Goal: Communication & Community: Ask a question

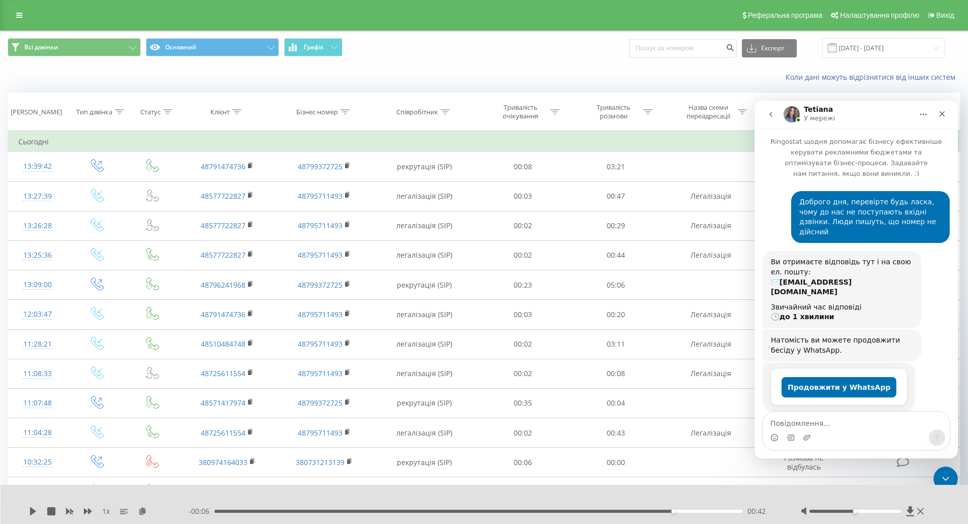
scroll to position [386, 0]
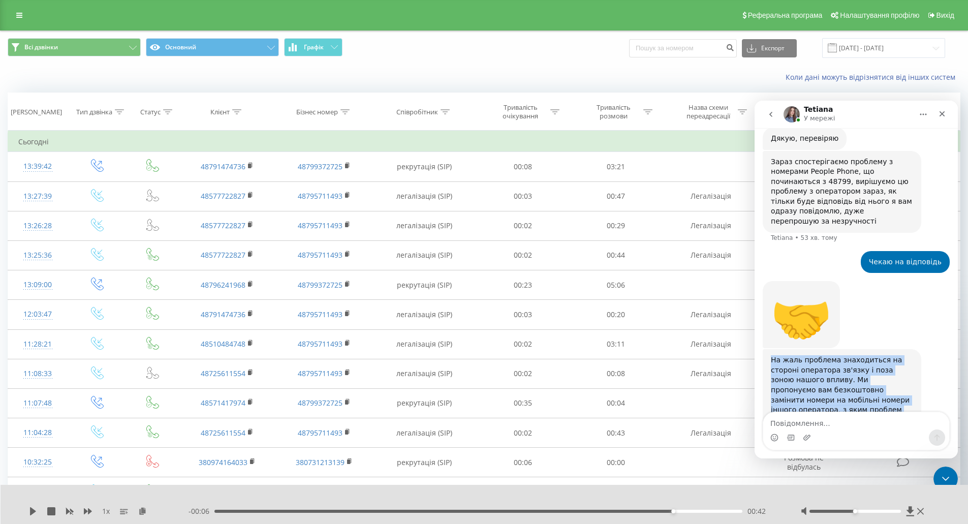
drag, startPoint x: 851, startPoint y: 378, endPoint x: 771, endPoint y: 309, distance: 105.6
click at [771, 355] on div "На жаль проблема знаходиться на стороні оператора зв'язку і поза зоною нашого в…" at bounding box center [842, 399] width 142 height 89
copy div "На жаль проблема знаходиться на стороні оператора зв'язку і поза зоною нашого в…"
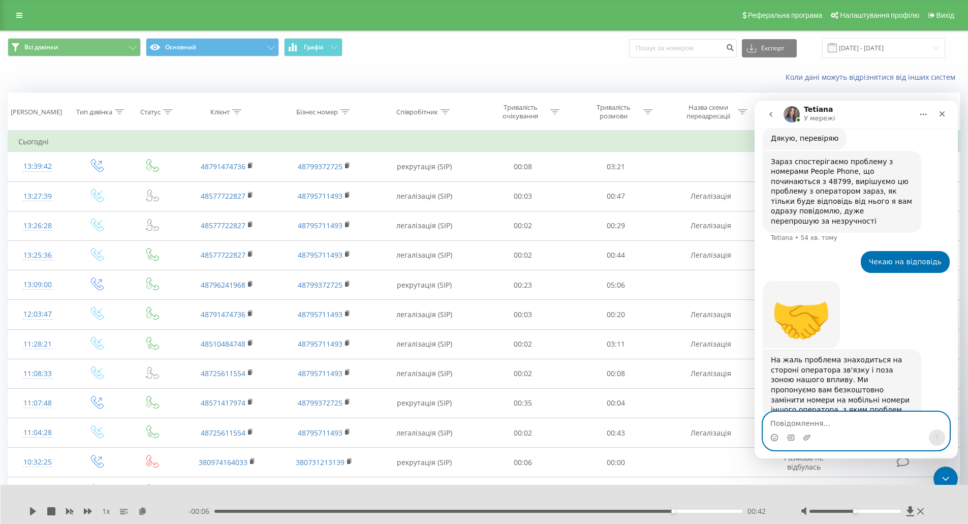
click at [800, 423] on textarea "Повідомлення..." at bounding box center [856, 420] width 186 height 17
type textarea "Ні, не можемо робити заміни номера"
click at [935, 436] on icon "Надіслати повідомлення…" at bounding box center [937, 437] width 6 height 7
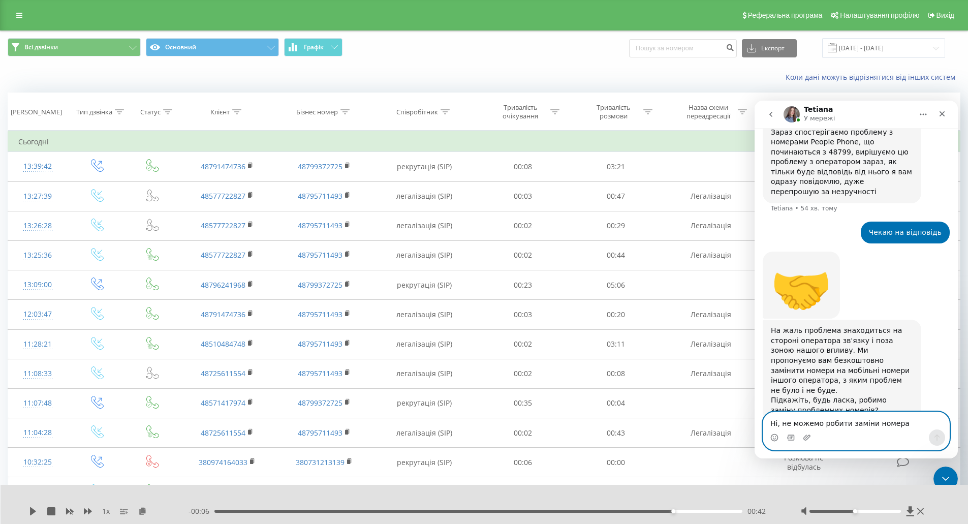
scroll to position [416, 0]
click at [798, 424] on textarea "Ні, не можемо робити заміни номера" at bounding box center [856, 420] width 186 height 17
paste textarea "+48 795 711 493"
type textarea "Просимо перевірити ще цей номер [PHONE_NUMBER]"
click at [941, 440] on button "Надіслати повідомлення…" at bounding box center [937, 437] width 16 height 16
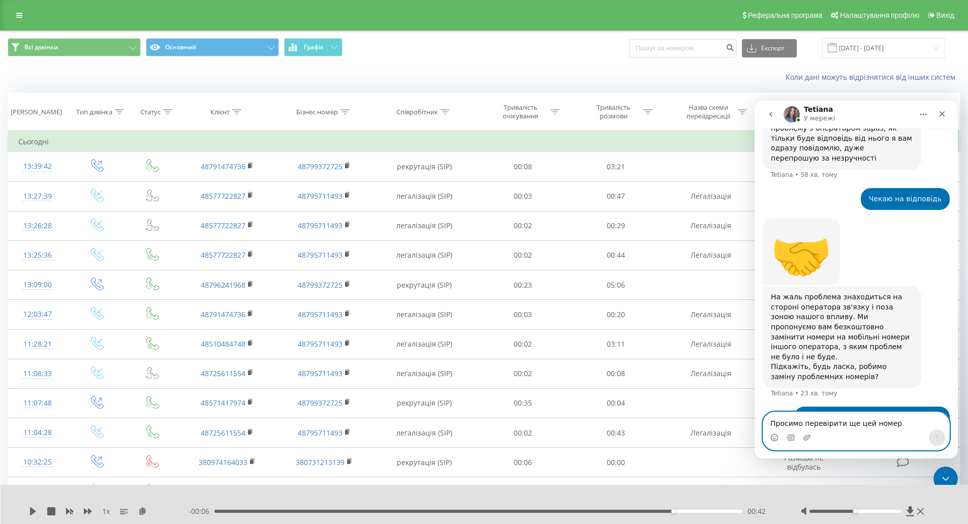
scroll to position [489, 0]
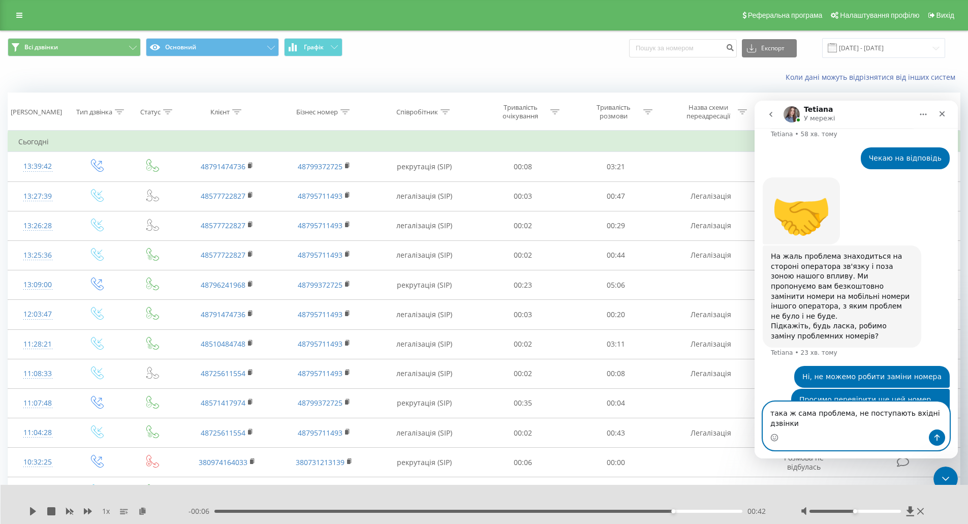
type textarea "така ж сама проблема, не поступають вхідні дзвінки"
click at [933, 438] on icon "Надіслати повідомлення…" at bounding box center [937, 437] width 8 height 8
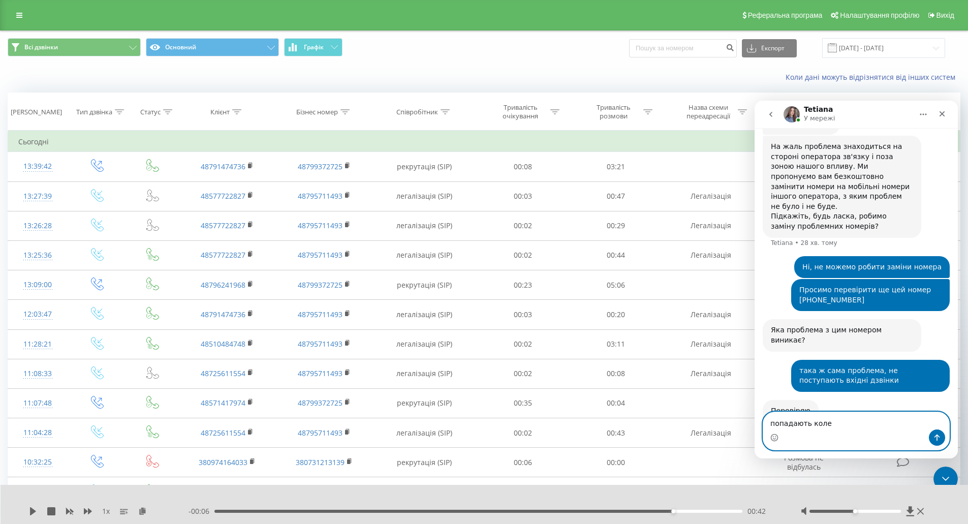
scroll to position [632, 0]
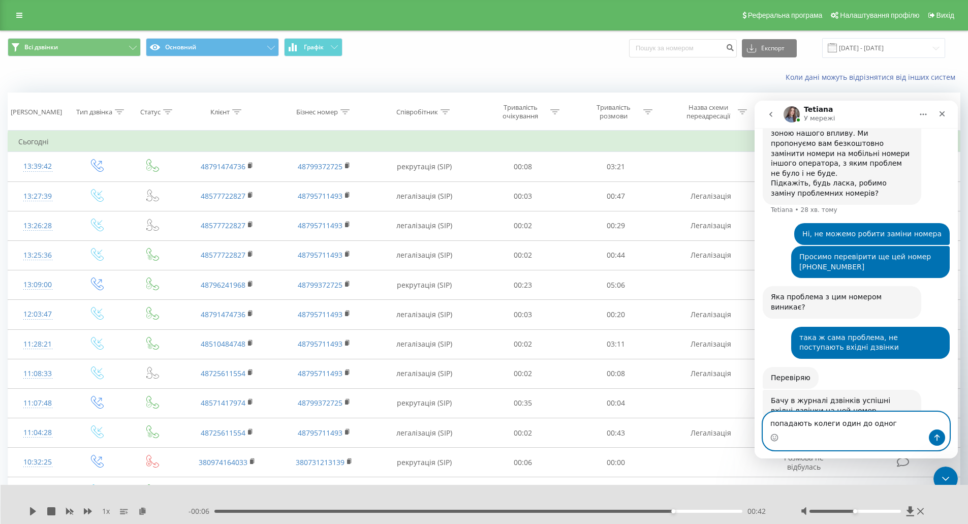
type textarea "попадають колеги один до одного"
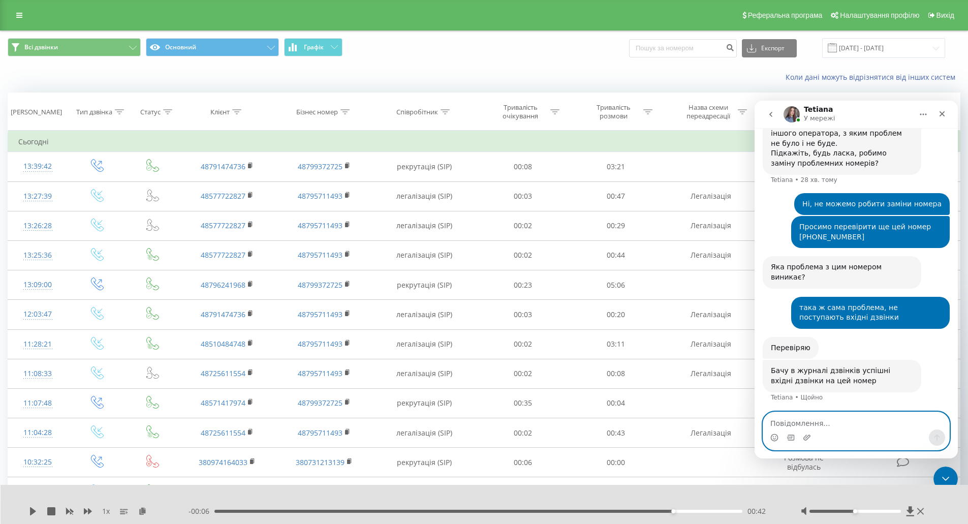
scroll to position [662, 0]
paste textarea "чи є можливість зараз поправити щось з їх боку? в нас ці номери підключені до в…"
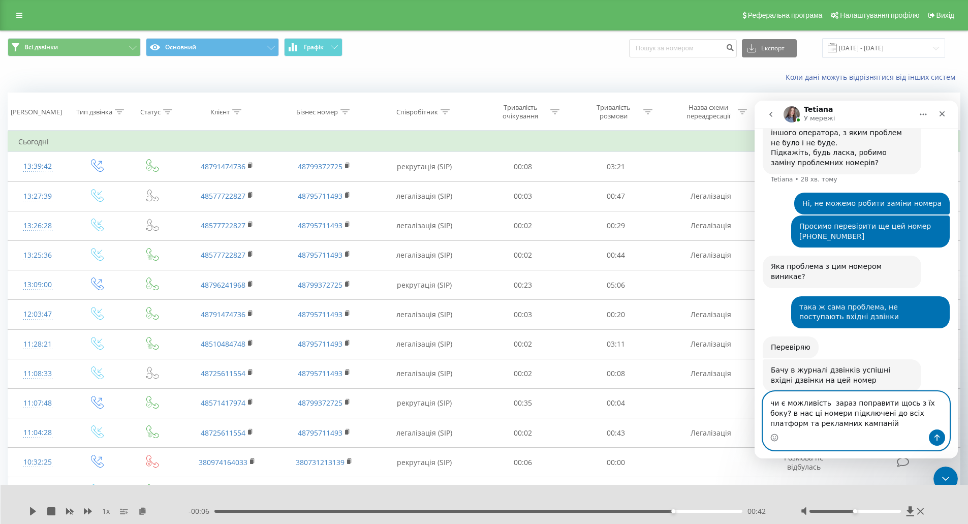
scroll to position [683, 0]
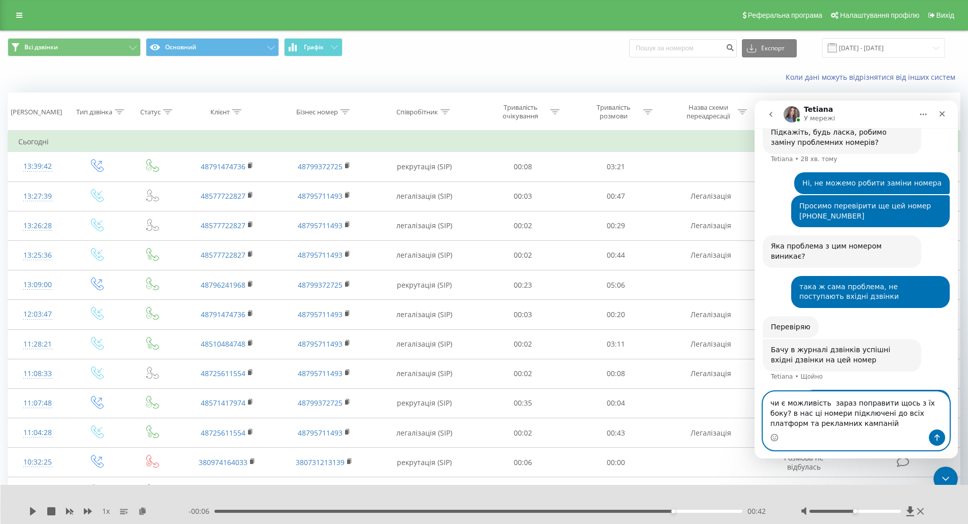
type textarea "чи є можливість зараз поправити щось з їх боку? в нас ці номери підключені до в…"
click at [936, 435] on icon "Надіслати повідомлення…" at bounding box center [937, 437] width 6 height 7
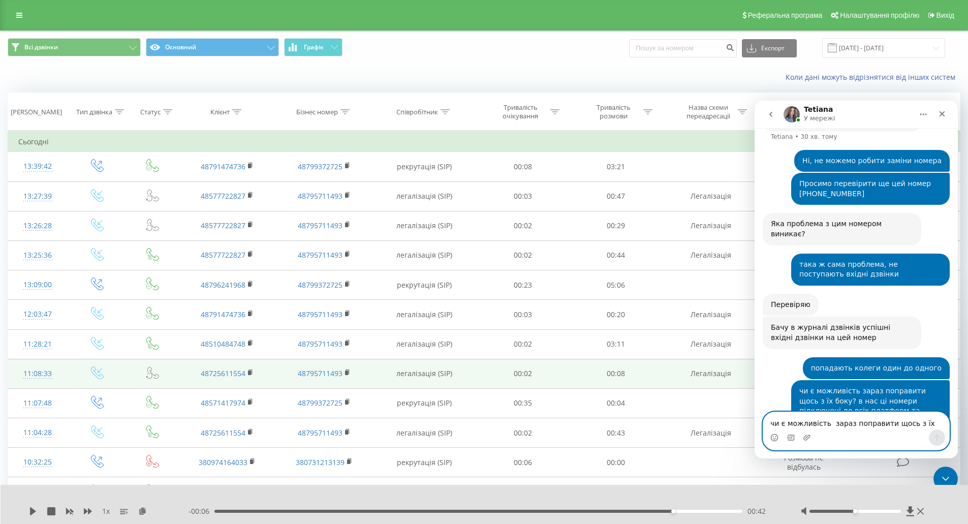
scroll to position [716, 0]
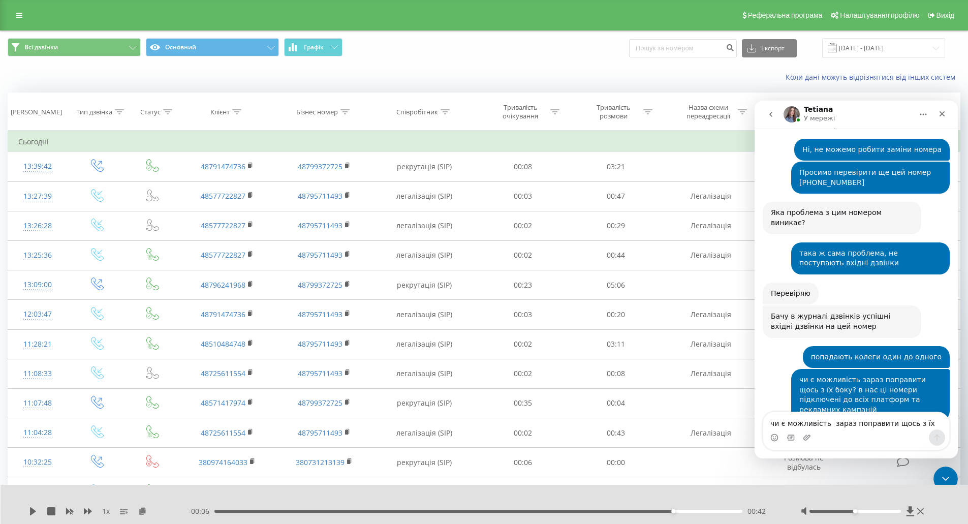
drag, startPoint x: 772, startPoint y: 359, endPoint x: 870, endPoint y: 381, distance: 100.7
click at [870, 435] on div "На жаль оператор відповів що проблему з номерами не виправлять, тому і пропонуж…" at bounding box center [842, 450] width 142 height 30
copy div "На жаль оператор відповів що проблему з номерами не виправлять, тому і пропонуж…"
click at [818, 422] on textarea "чи є можливість зараз поправити щось з їх боку? в нас ці номери підключені до в…" at bounding box center [856, 420] width 186 height 17
type textarea "це остаточна відповідь?"
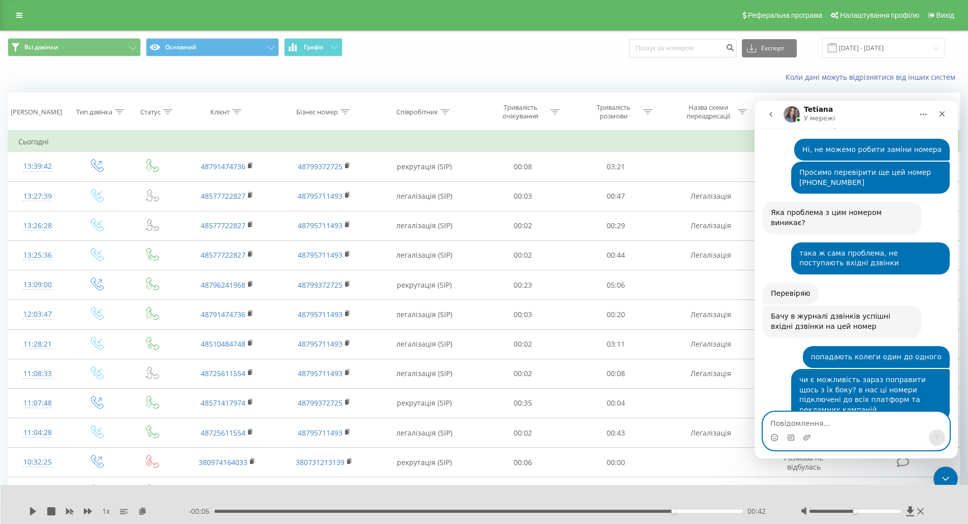
scroll to position [747, 0]
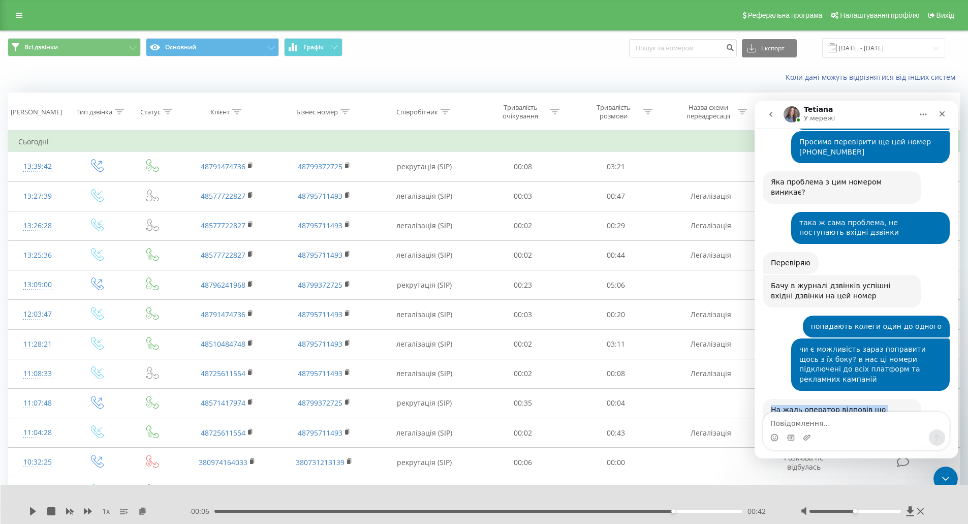
drag, startPoint x: 772, startPoint y: 328, endPoint x: 876, endPoint y: 350, distance: 107.0
click at [876, 405] on div "На жаль оператор відповів що проблему з номерами не виправлять, тому і пропонуж…" at bounding box center [842, 420] width 142 height 30
copy div "На жаль оператор відповів що проблему з номерами не виправлять, тому і пропонуж…"
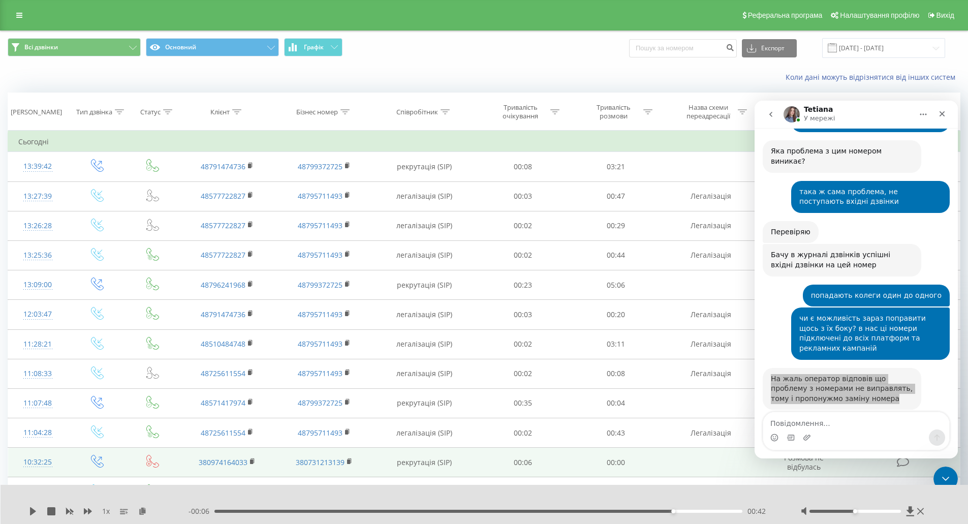
scroll to position [777, 0]
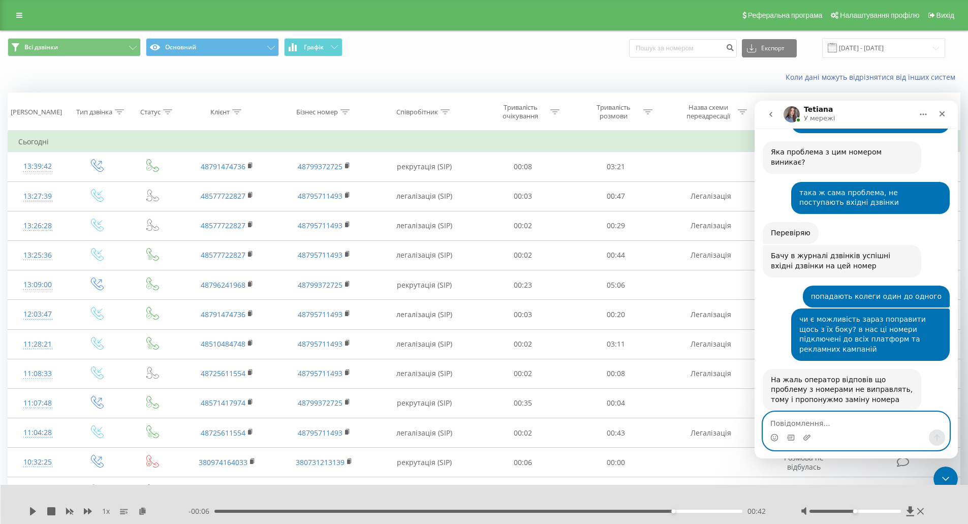
click at [782, 422] on textarea "Повідомлення..." at bounding box center [856, 420] width 186 height 17
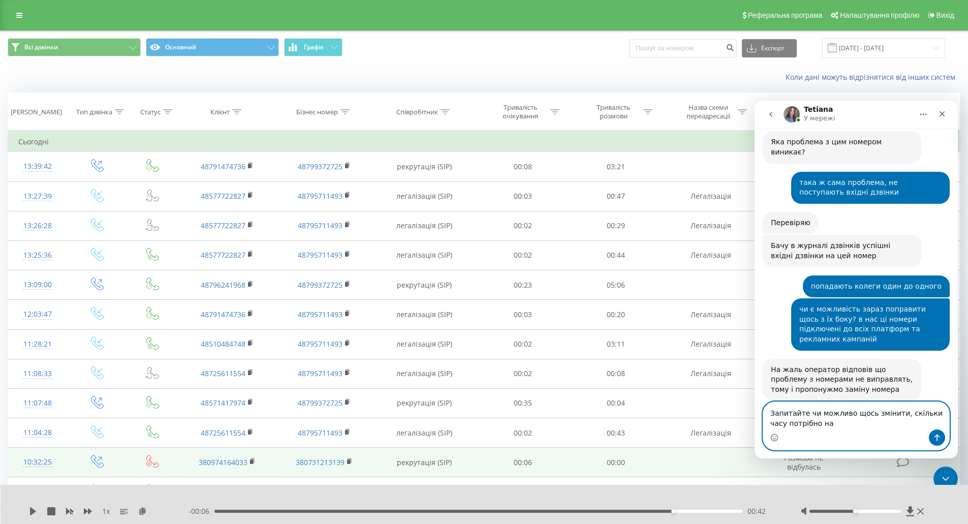
scroll to position [826, 0]
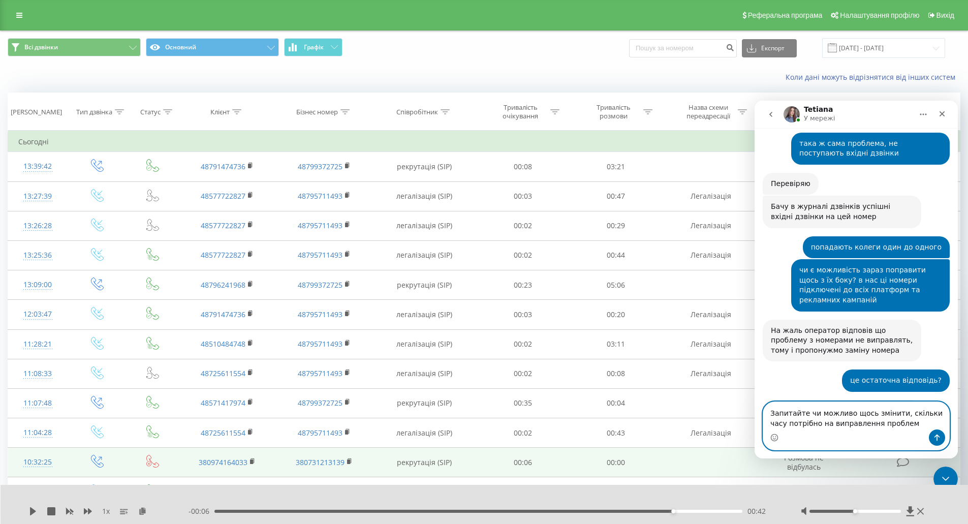
type textarea "Запитайте чи можливо щось змінити, скільки часу потрібно на виправлення проблеми"
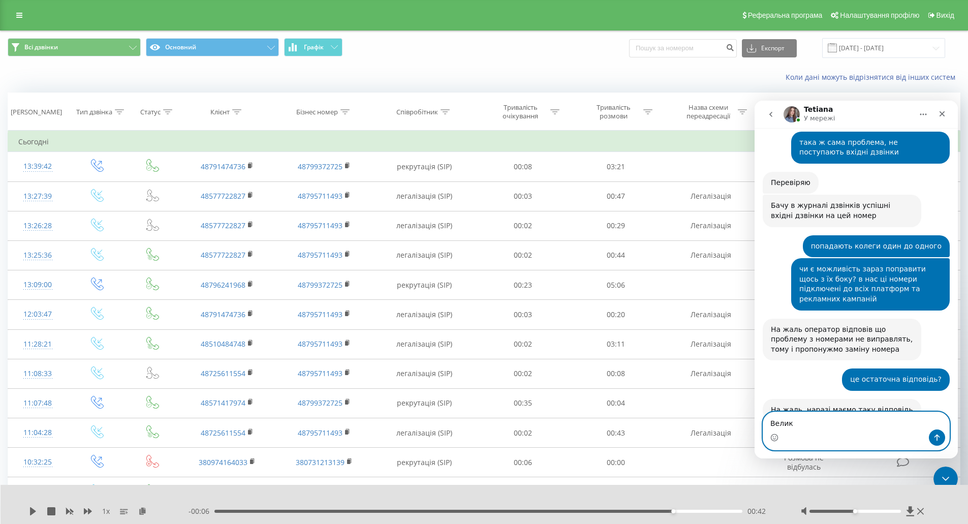
scroll to position [866, 0]
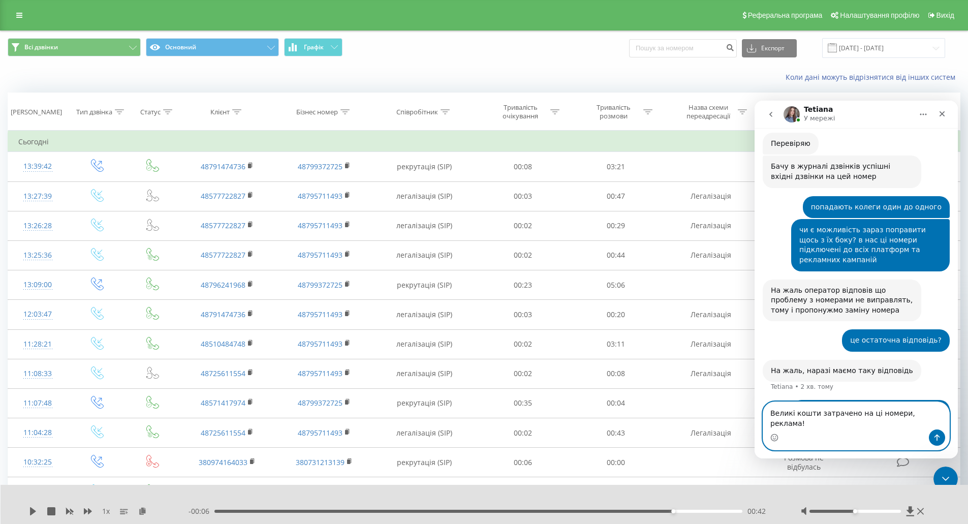
type textarea "Великі кошти затрачено на ці номери, реклама!!"
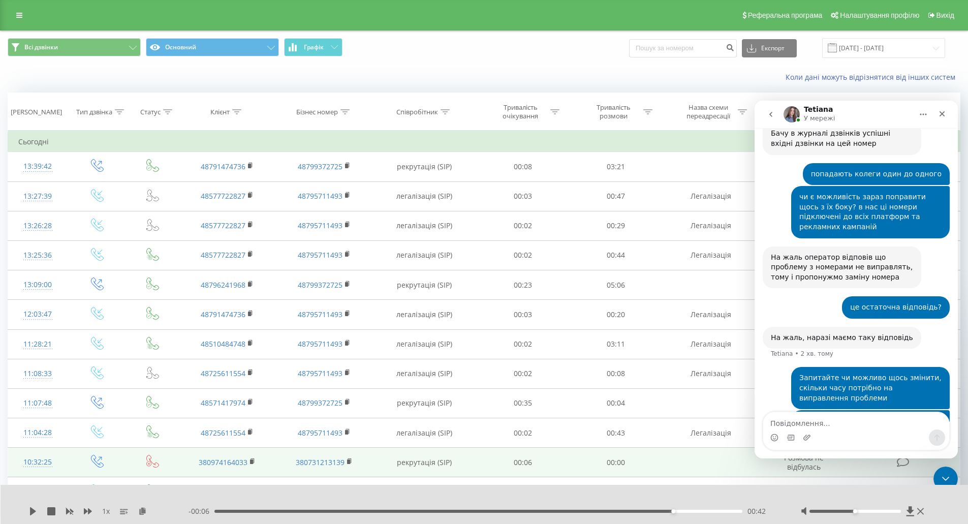
scroll to position [860, 0]
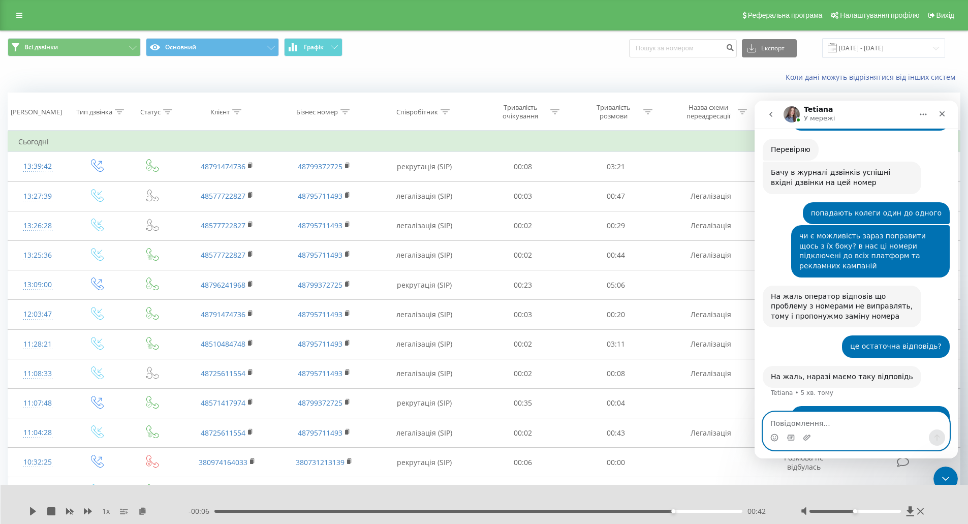
click at [822, 420] on textarea "Повідомлення..." at bounding box center [856, 420] width 186 height 17
paste textarea "нам дуже залежить залишити цей номер,це не окей,в нас всюди цей номер,просто вс…"
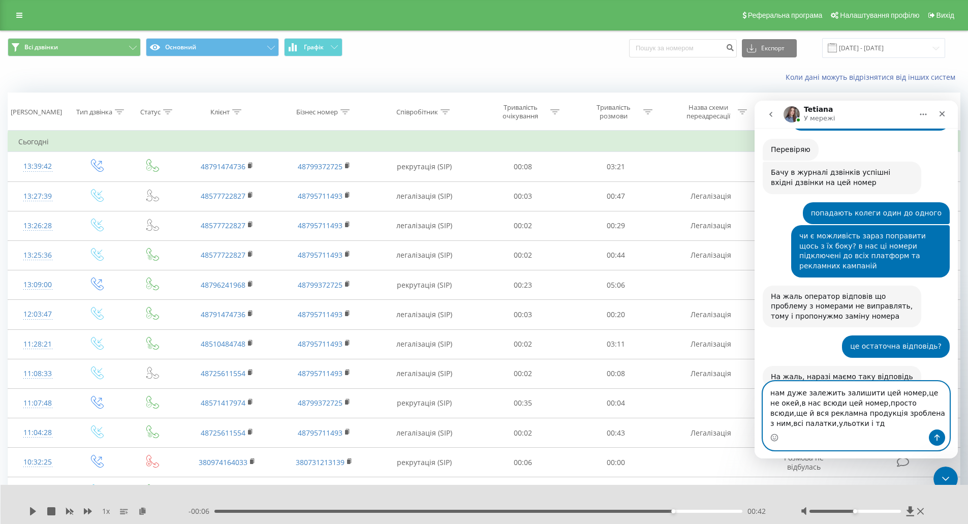
scroll to position [890, 0]
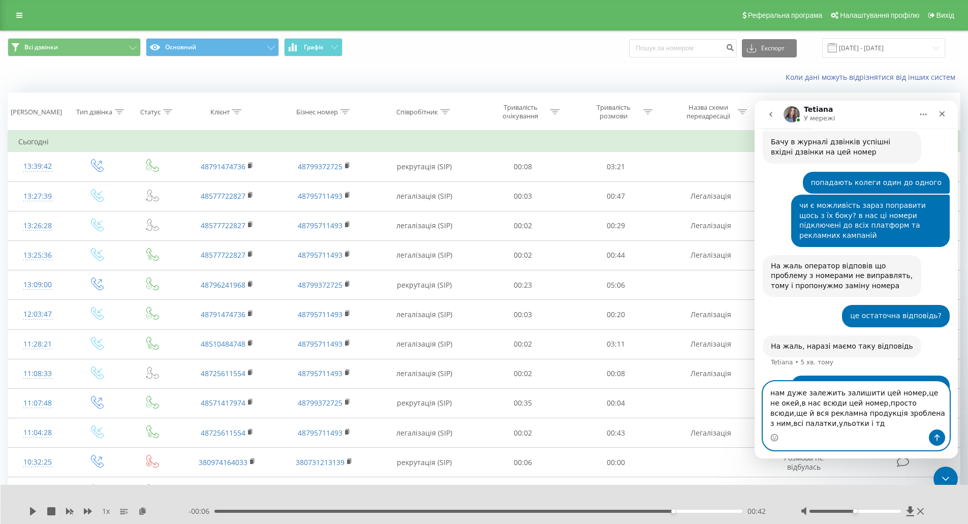
click at [775, 394] on textarea "нам дуже залежить залишити цей номер,це не окей,в нас всюди цей номер,просто вс…" at bounding box center [856, 405] width 186 height 48
drag, startPoint x: 834, startPoint y: 393, endPoint x: 805, endPoint y: 394, distance: 29.5
click at [805, 394] on textarea "Нам дуже залежить залишити цей номер,це не окей,в нас всюди цей номер,просто вс…" at bounding box center [856, 405] width 186 height 48
click at [905, 394] on textarea "Нам дуже важливо залишити цей номер,це не окей,в нас всюди цей номер,просто всю…" at bounding box center [856, 405] width 186 height 48
click at [788, 404] on textarea "Нам дуже важливо залишити цей номер, це не окей,в нас всюди цей номер,просто вс…" at bounding box center [856, 405] width 186 height 48
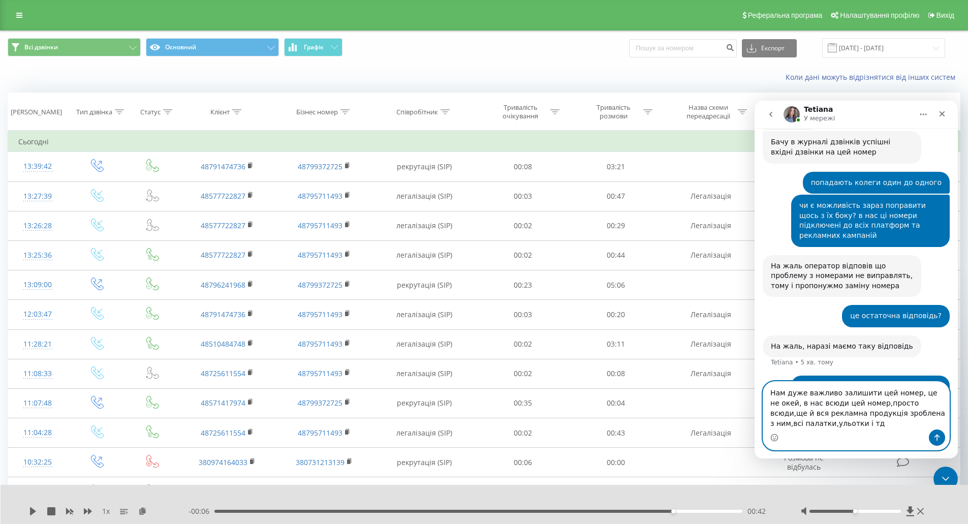
drag, startPoint x: 907, startPoint y: 394, endPoint x: 943, endPoint y: 396, distance: 35.6
click at [943, 396] on textarea "Нам дуже важливо залишити цей номер, це не окей, в нас всюди цей номер,просто в…" at bounding box center [856, 405] width 186 height 48
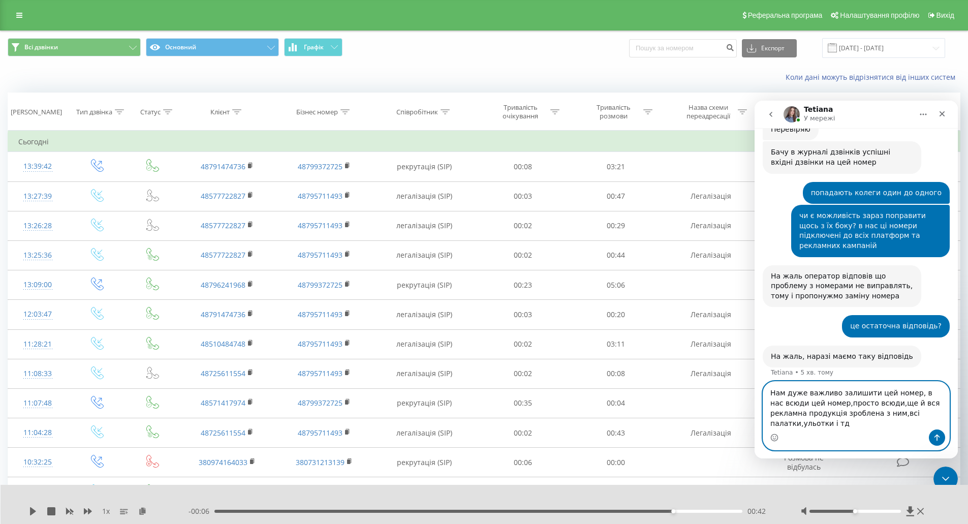
click at [830, 414] on textarea "Нам дуже важливо залишити цей номер, в нас всюди цей номер,просто всюди,ще й вс…" at bounding box center [856, 405] width 186 height 48
click at [878, 414] on textarea "Нам дуже важливо залишити цей номер, в нас всюди цей номер, просто всюди,ще й в…" at bounding box center [856, 405] width 186 height 48
click at [880, 412] on textarea "Нам дуже важливо залишити цей номер, в нас всюди цей номер, просто всюди, ще й …" at bounding box center [856, 405] width 186 height 48
click at [858, 424] on textarea "Нам дуже важливо залишити цей номер, в нас всюди цей номер, просто всюди, ще й …" at bounding box center [856, 405] width 186 height 48
click at [898, 423] on textarea "Нам дуже важливо залишити цей номер, в нас всюди цей номер, просто всюди, ще й …" at bounding box center [856, 405] width 186 height 48
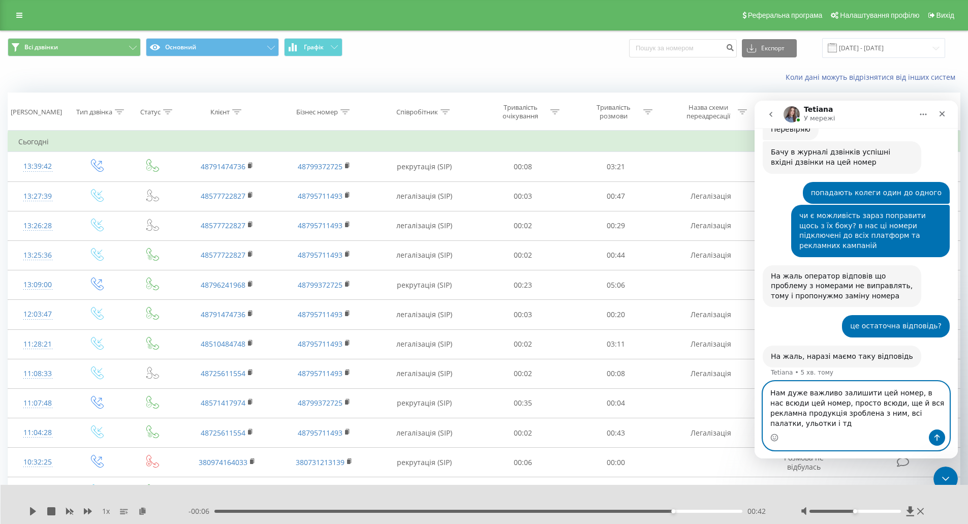
type textarea "Нам дуже важливо залишити цей номер, в нас всюди цей номер, просто всюди, ще й …"
click at [936, 438] on icon "Надіслати повідомлення…" at bounding box center [937, 437] width 8 height 8
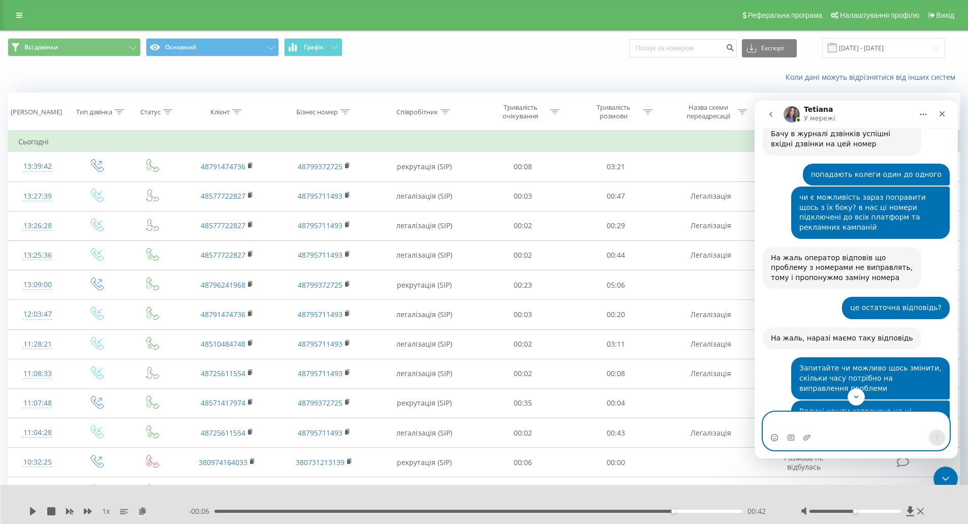
scroll to position [943, 0]
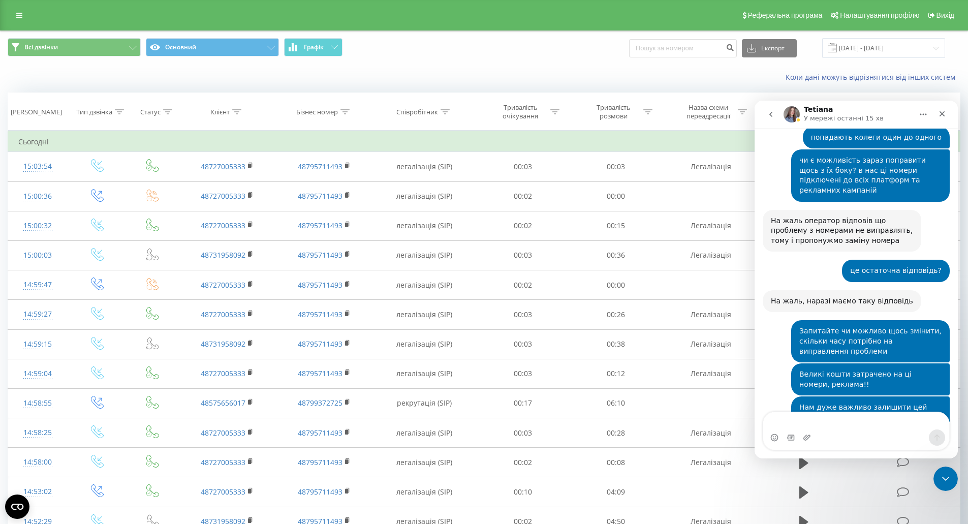
scroll to position [923, 0]
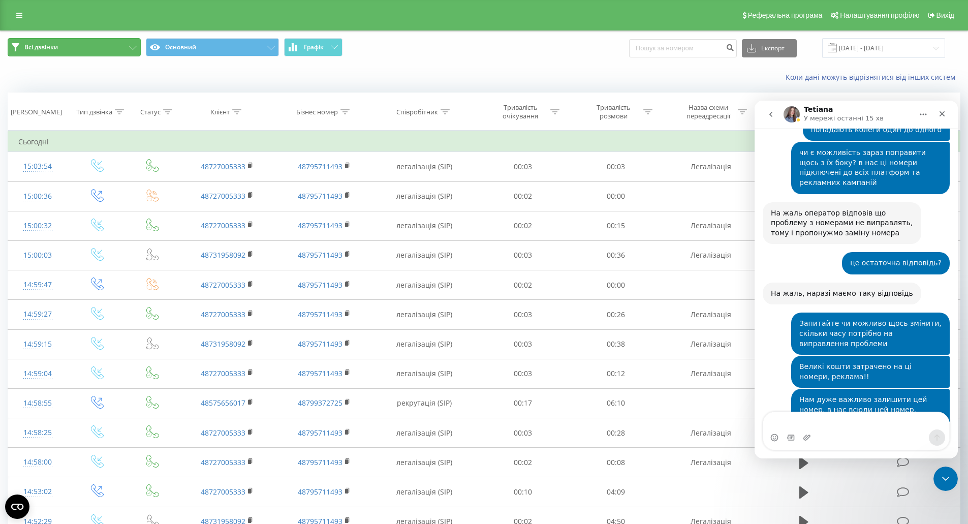
click at [132, 47] on icon at bounding box center [133, 48] width 8 height 4
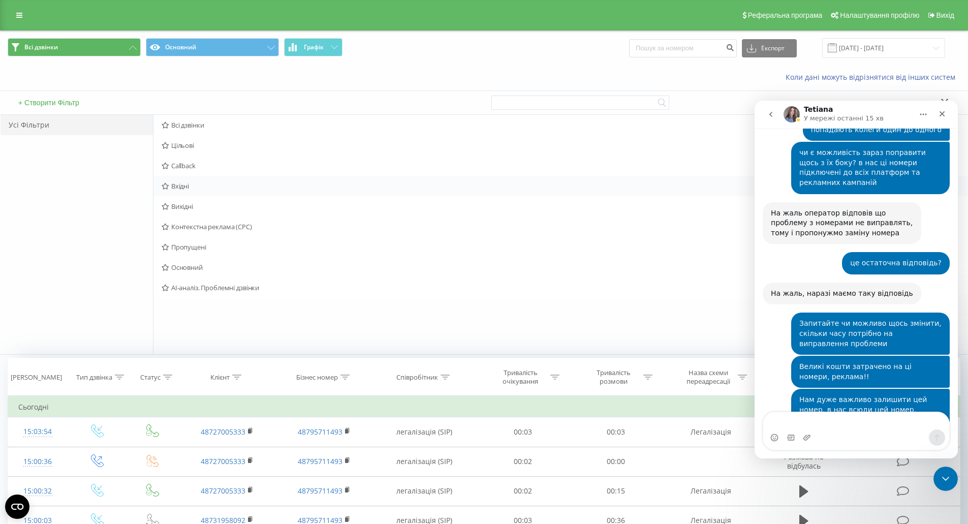
click at [185, 184] on span "Вхідні" at bounding box center [481, 185] width 638 height 7
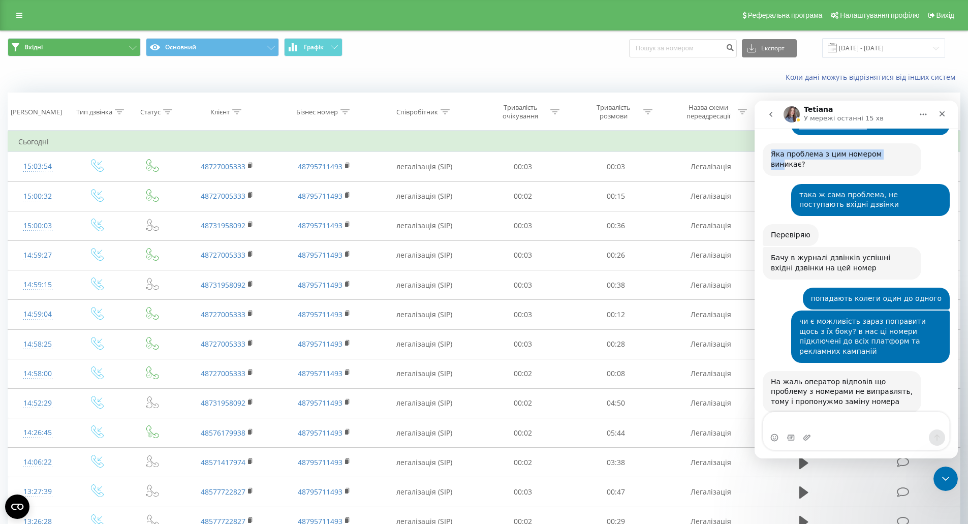
scroll to position [690, 0]
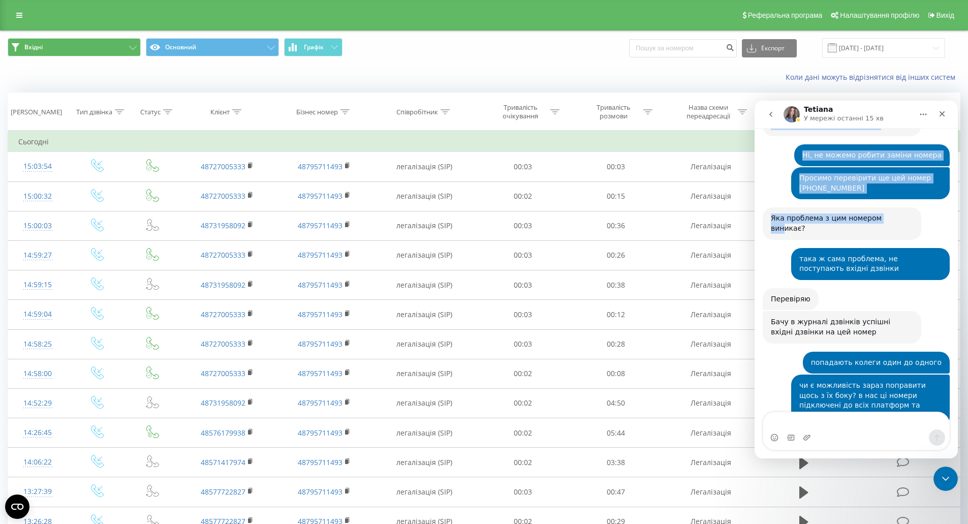
drag, startPoint x: 893, startPoint y: 106, endPoint x: 885, endPoint y: 129, distance: 24.4
click at [885, 129] on div "[PERSON_NAME] У мережі останні 15 хв Ringostat щодня допомагає бізнесу ефективн…" at bounding box center [855, 280] width 203 height 358
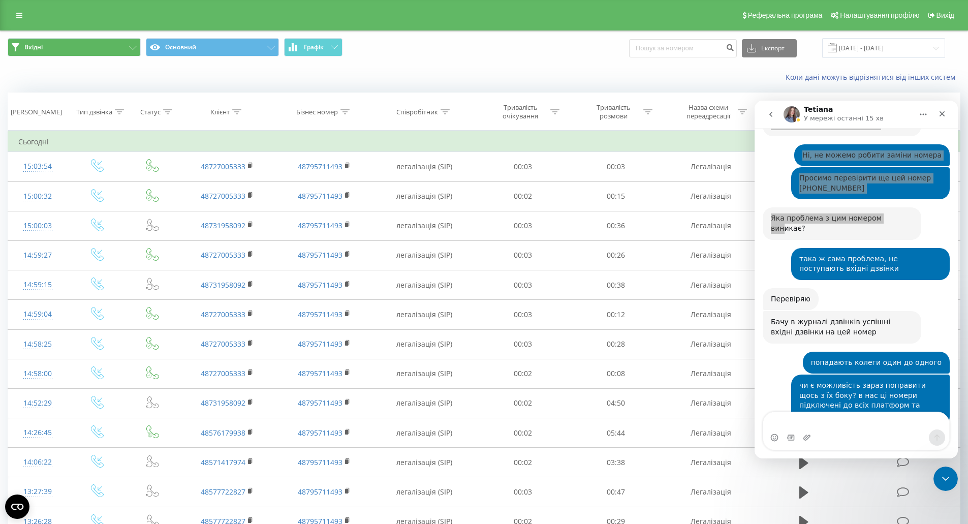
click at [557, 54] on div "Вхідні Основний Графік Експорт .csv .xls .xlsx [DATE] - [DATE]" at bounding box center [484, 48] width 952 height 20
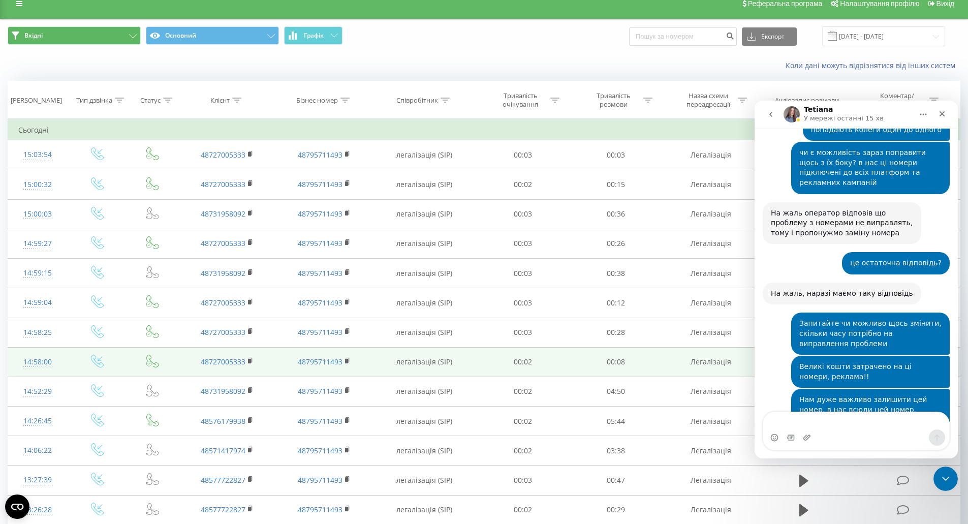
scroll to position [0, 0]
